Goal: Information Seeking & Learning: Learn about a topic

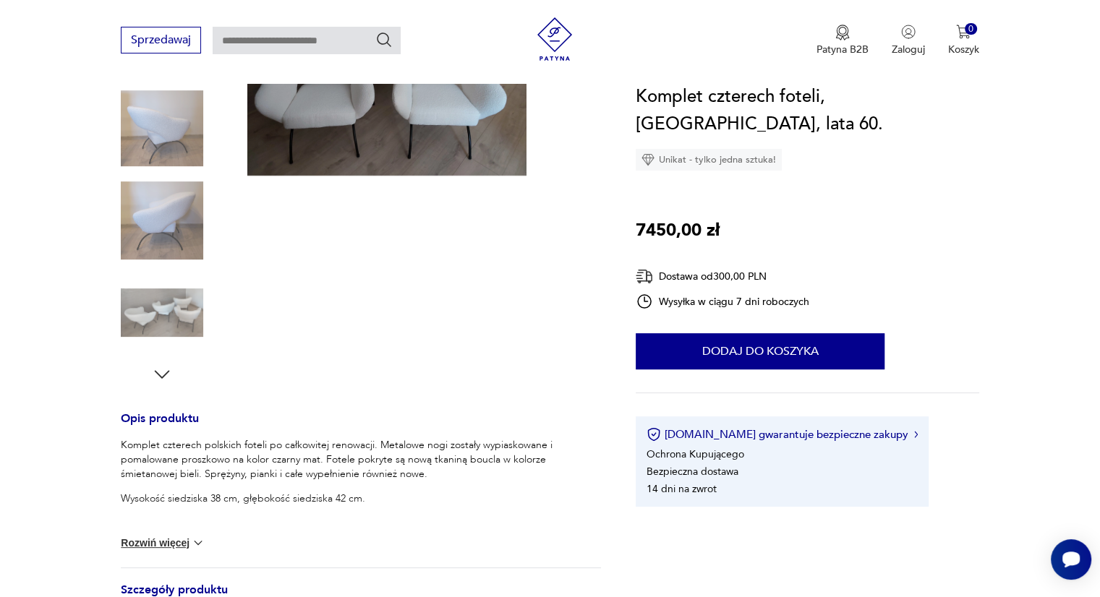
scroll to position [289, 0]
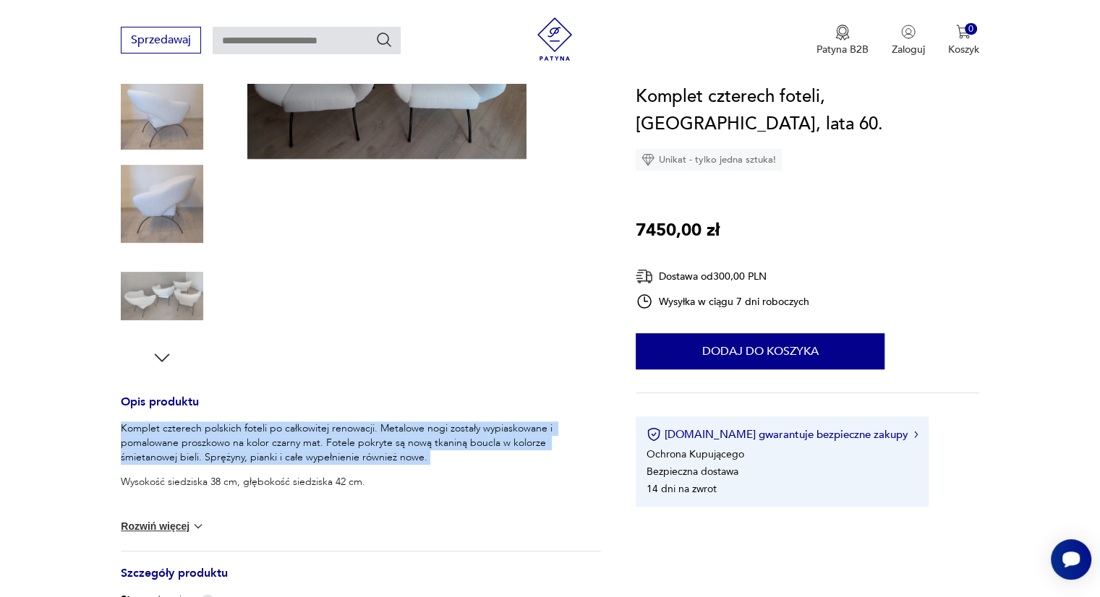
drag, startPoint x: 118, startPoint y: 428, endPoint x: 438, endPoint y: 467, distance: 322.9
click at [438, 467] on section "Produkt wyprzedany Opis produktu Komplet czterech polskich foteli po całkowitej…" at bounding box center [550, 417] width 1100 height 937
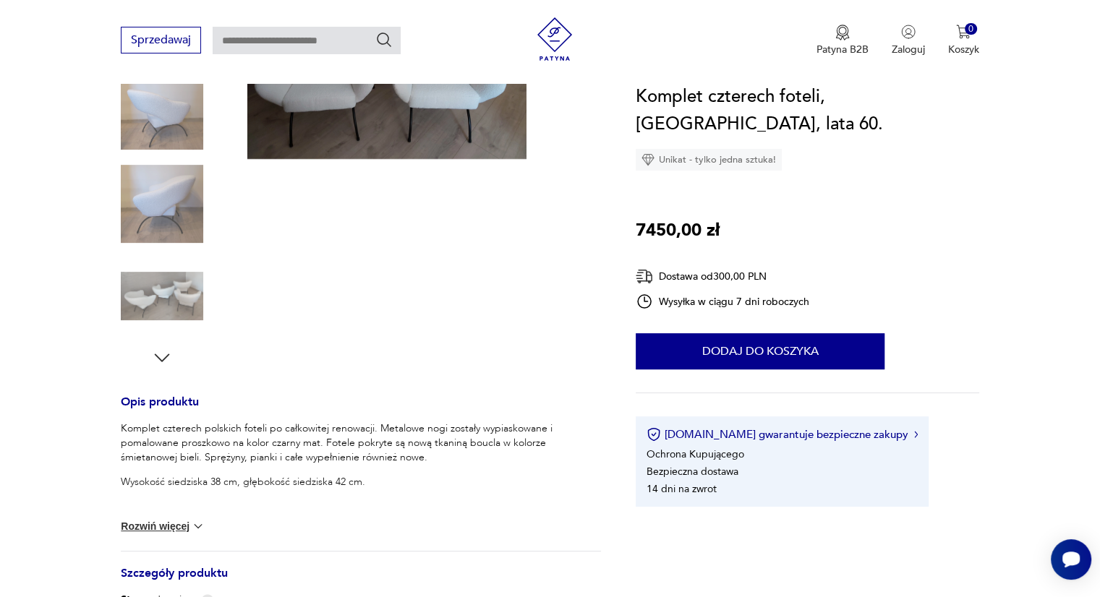
click at [513, 349] on div "Produkt wyprzedany" at bounding box center [387, 159] width 333 height 420
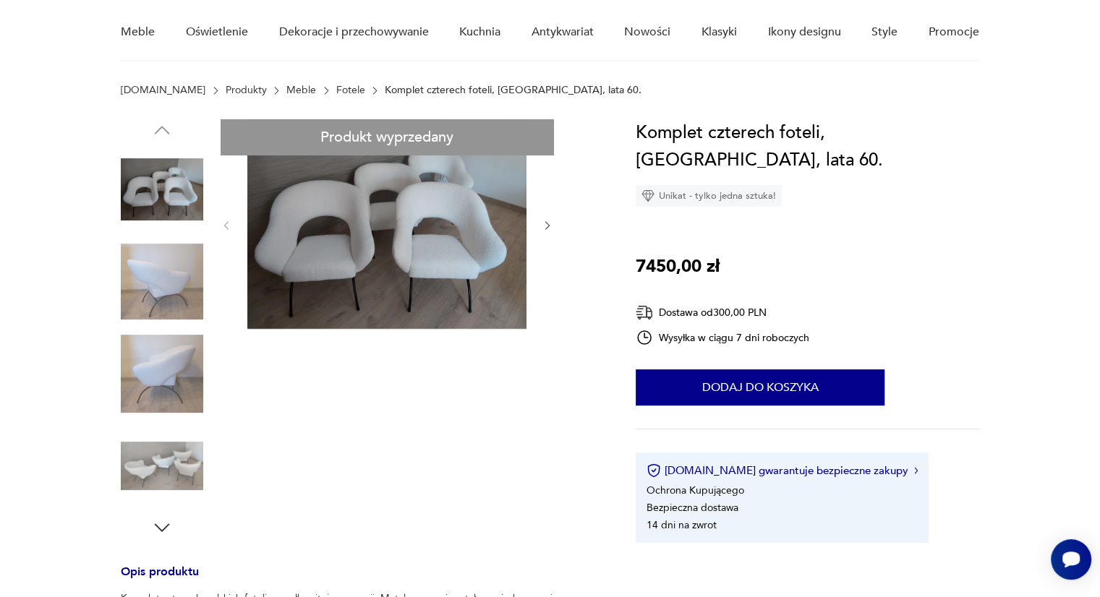
scroll to position [72, 0]
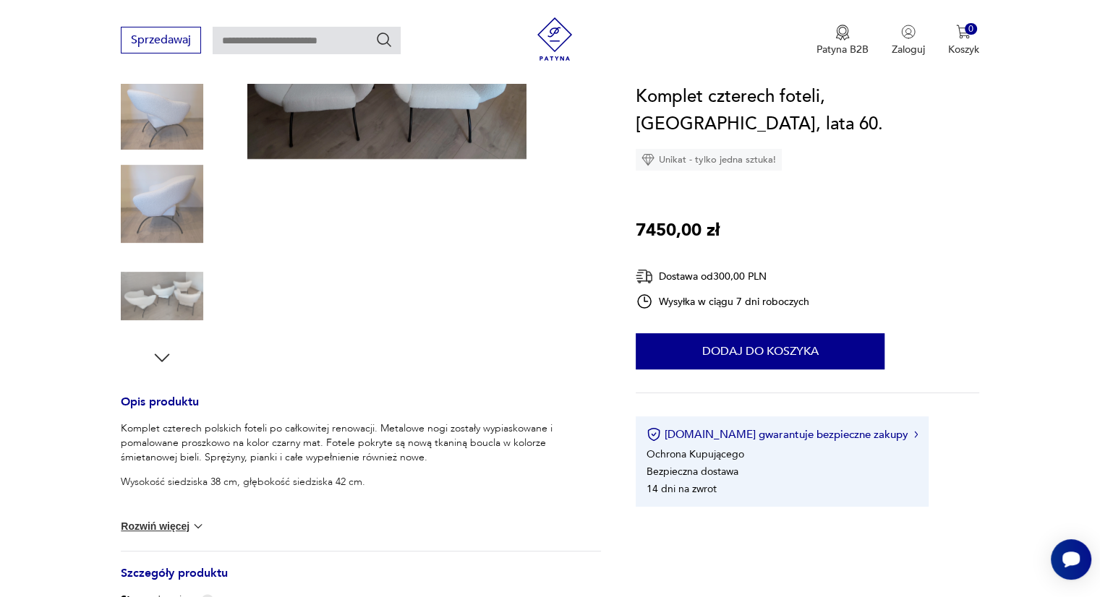
click at [165, 354] on icon "button" at bounding box center [162, 358] width 22 height 22
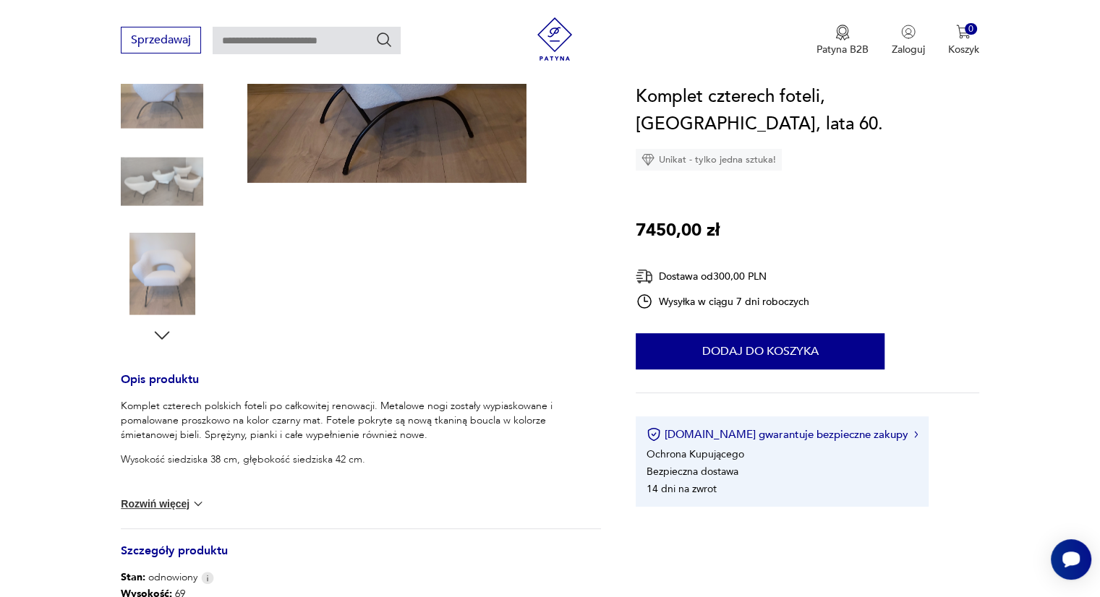
scroll to position [312, 0]
click at [165, 354] on div "Produkt wyprzedany Opis produktu Komplet czterech polskich foteli po całkowitej…" at bounding box center [361, 377] width 480 height 903
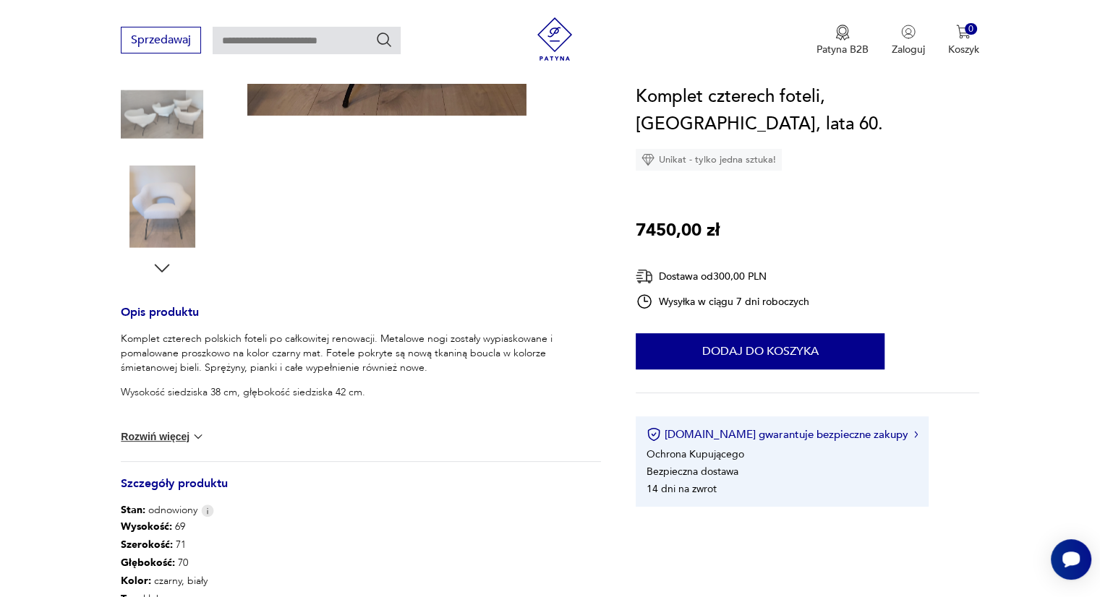
scroll to position [385, 0]
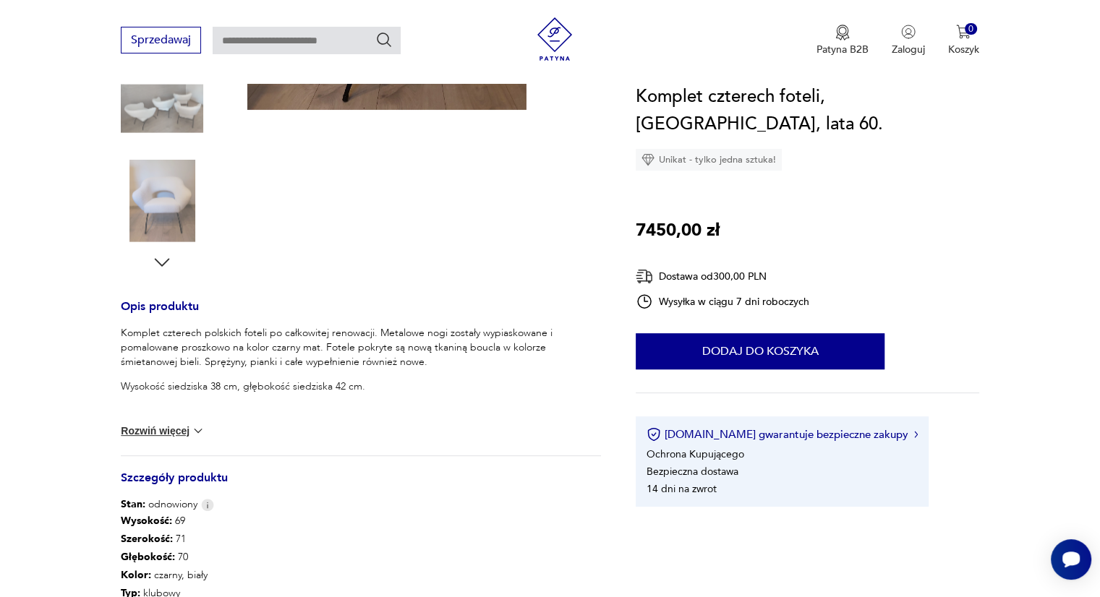
drag, startPoint x: 112, startPoint y: 326, endPoint x: 312, endPoint y: 354, distance: 201.6
click at [353, 370] on section "Produkt wyprzedany Opis produktu Komplet czterech polskich foteli po całkowitej…" at bounding box center [550, 322] width 1100 height 937
click at [84, 331] on section "Produkt wyprzedany Opis produktu Komplet czterech polskich foteli po całkowitej…" at bounding box center [550, 322] width 1100 height 937
drag, startPoint x: 102, startPoint y: 331, endPoint x: 143, endPoint y: 333, distance: 41.3
click at [143, 333] on section "Produkt wyprzedany Opis produktu Komplet czterech polskich foteli po całkowitej…" at bounding box center [550, 322] width 1100 height 937
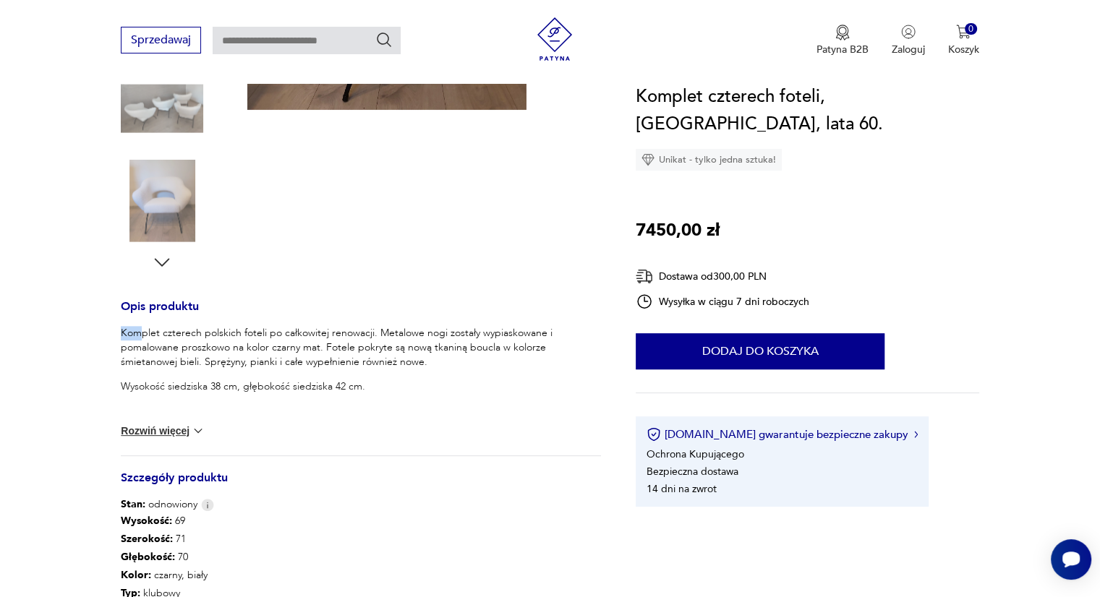
click at [145, 329] on p "Komplet czterech polskich foteli po całkowitej renowacji. Metalowe nogi zostały…" at bounding box center [361, 347] width 480 height 43
click at [95, 326] on section "Produkt wyprzedany Opis produktu Komplet czterech polskich foteli po całkowitej…" at bounding box center [550, 322] width 1100 height 937
click at [182, 432] on button "Rozwiń więcej" at bounding box center [163, 431] width 84 height 14
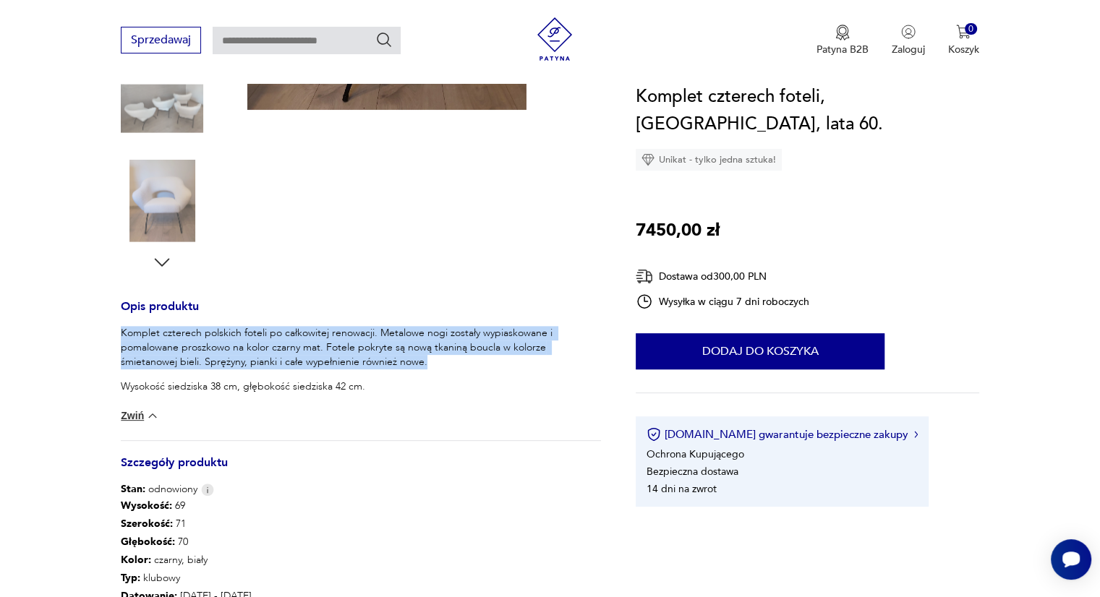
drag, startPoint x: 111, startPoint y: 329, endPoint x: 443, endPoint y: 367, distance: 334.1
click at [443, 367] on section "Produkt wyprzedany Opis produktu Komplet czterech polskich foteli po całkowitej…" at bounding box center [550, 315] width 1100 height 922
copy p "Komplet czterech polskich foteli po całkowitej renowacji. Metalowe nogi zostały…"
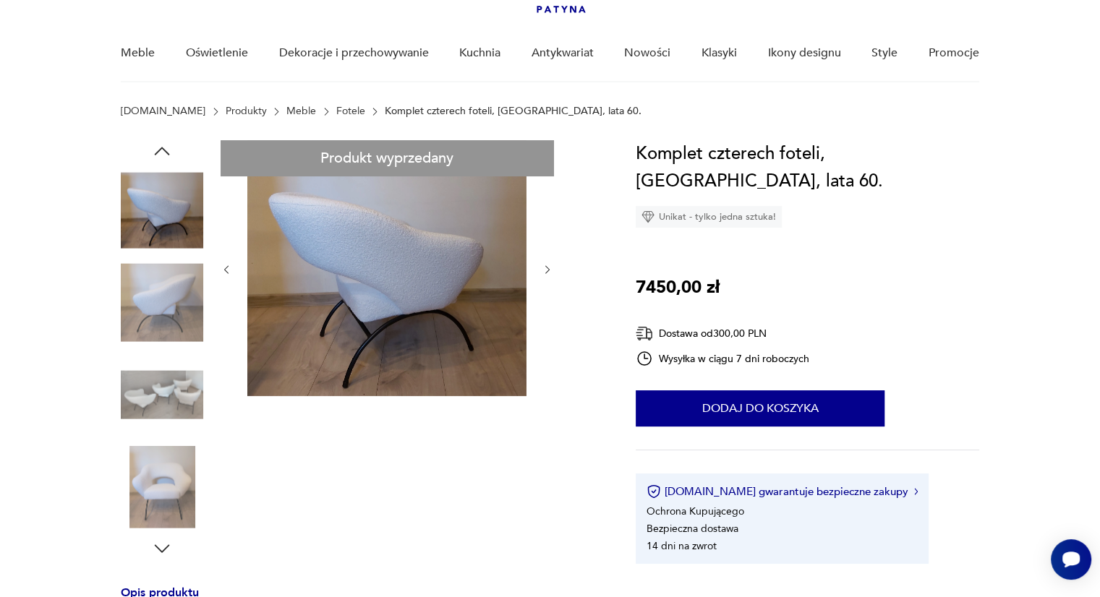
scroll to position [0, 0]
